Goal: Information Seeking & Learning: Learn about a topic

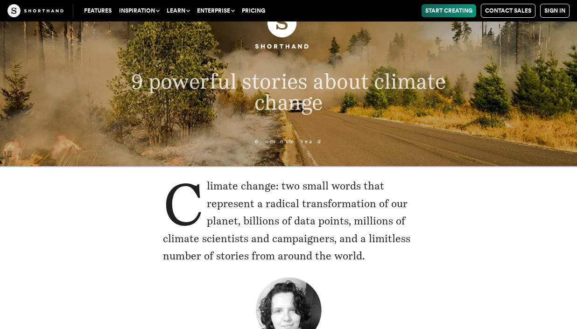
scroll to position [72, 0]
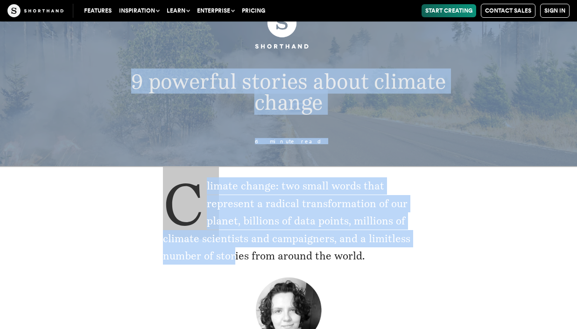
drag, startPoint x: 132, startPoint y: 80, endPoint x: 238, endPoint y: 248, distance: 199.3
click at [130, 74] on p "9 powerful stories about climate change" at bounding box center [288, 92] width 375 height 42
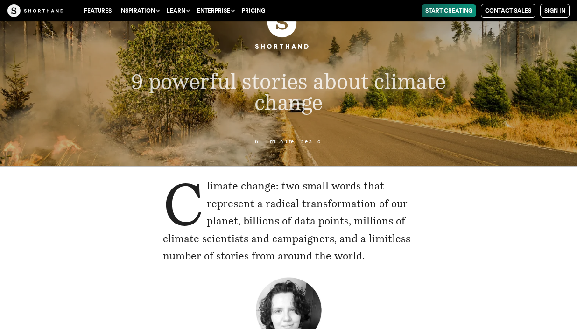
click at [131, 82] on span "9 powerful stories about climate change" at bounding box center [288, 92] width 315 height 46
click at [130, 78] on p "9 powerful stories about climate change" at bounding box center [288, 92] width 375 height 42
click at [133, 78] on span "9 powerful stories about climate change" at bounding box center [288, 92] width 315 height 46
click at [132, 79] on span "9 powerful stories about climate change" at bounding box center [288, 92] width 315 height 46
click at [129, 82] on p "9 powerful stories about climate change" at bounding box center [288, 92] width 375 height 42
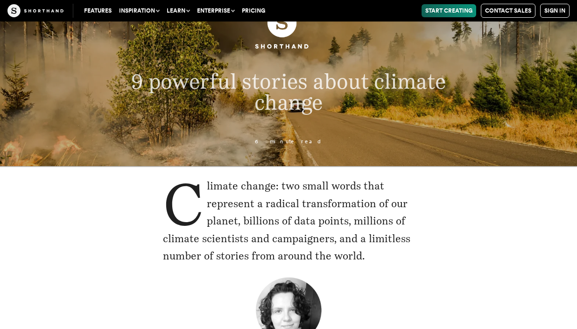
click at [132, 82] on span "9 powerful stories about climate change" at bounding box center [288, 92] width 315 height 46
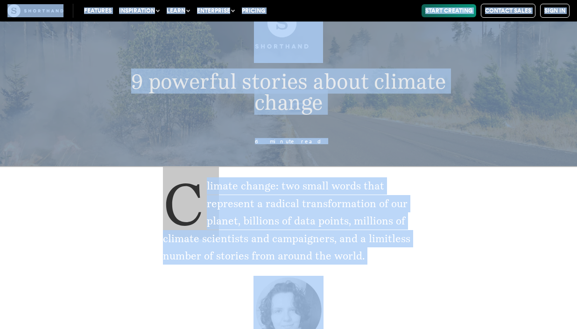
copy body "Features Use Cases Case Studies Templates Example Stories The Craft magazine Th…"
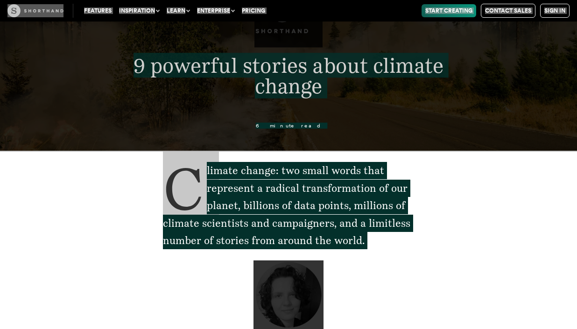
scroll to position [92, 0]
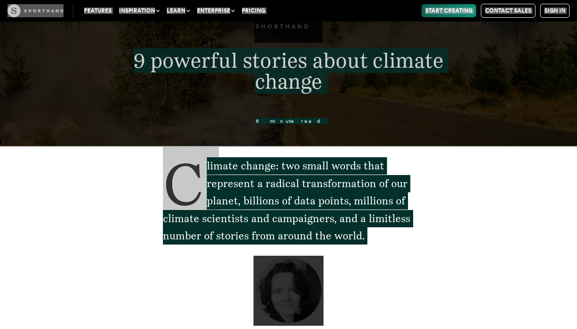
drag, startPoint x: 159, startPoint y: 328, endPoint x: 451, endPoint y: 205, distance: 316.7
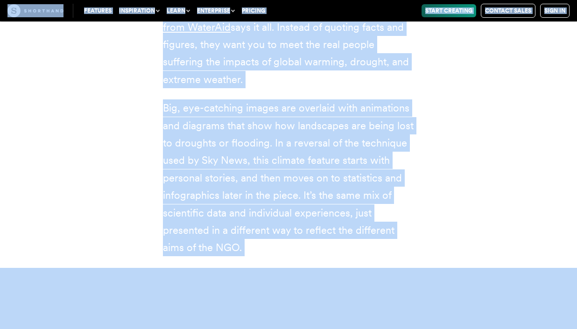
scroll to position [5727, 0]
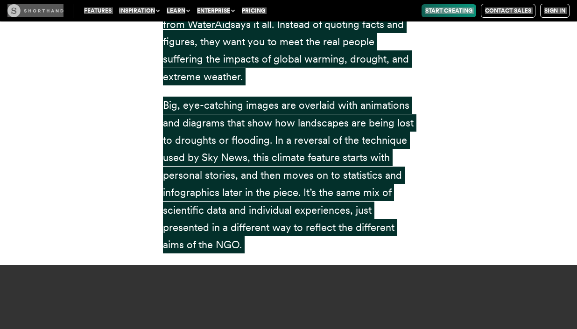
drag, startPoint x: 4, startPoint y: 9, endPoint x: 103, endPoint y: 123, distance: 150.6
click at [103, 123] on div "Climate stories: meet the people affected by extreme weather (WaterAid) The tit…" at bounding box center [288, 84] width 577 height 359
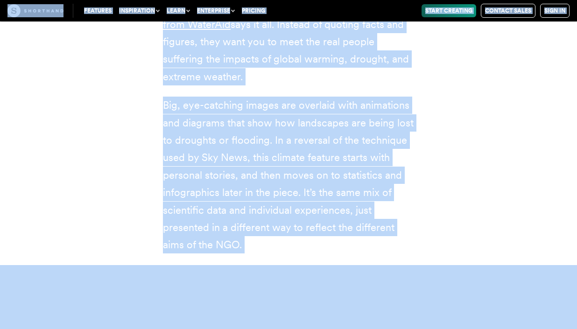
click at [103, 123] on div "Climate stories: meet the people affected by extreme weather (WaterAid) The tit…" at bounding box center [288, 84] width 577 height 359
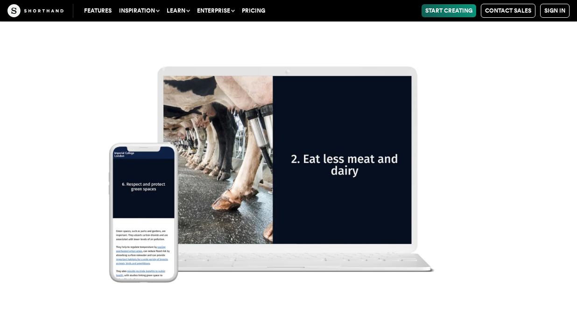
scroll to position [11408, 0]
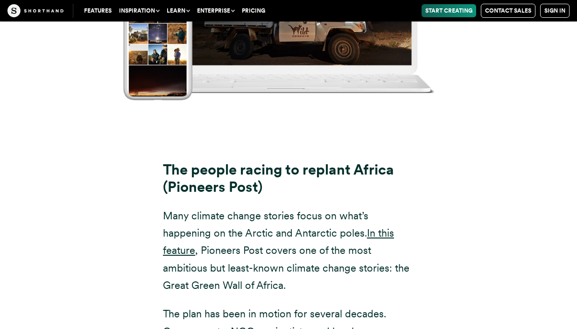
scroll to position [8578, 0]
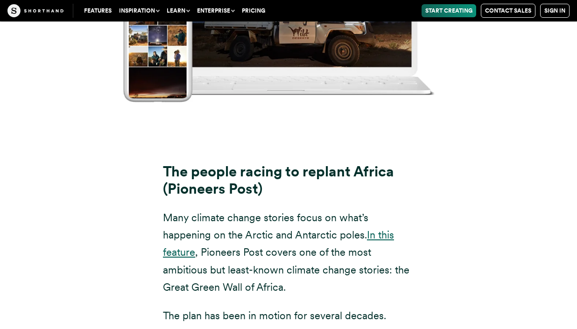
click at [380, 229] on link "In this feature" at bounding box center [278, 243] width 231 height 29
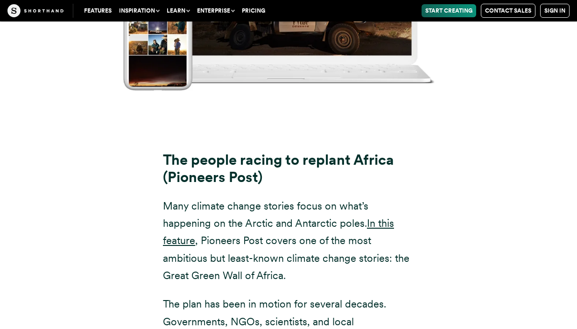
scroll to position [8591, 0]
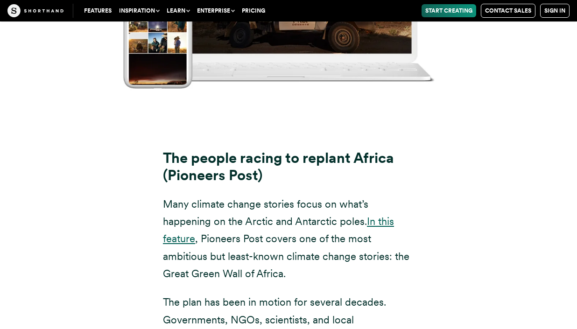
click at [380, 215] on link "In this feature" at bounding box center [278, 229] width 231 height 29
click at [381, 215] on link "In this feature" at bounding box center [278, 229] width 231 height 29
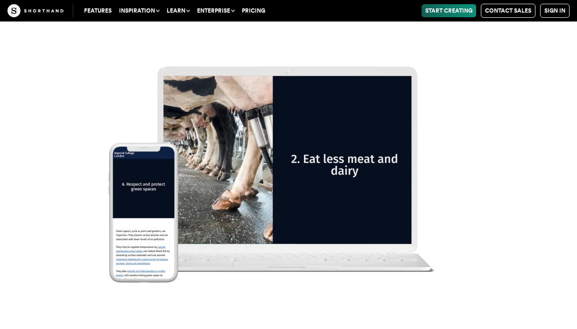
scroll to position [11554, 0]
